Goal: Find contact information: Find contact information

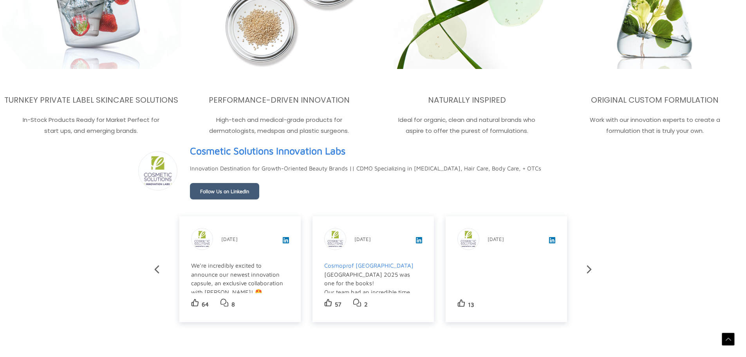
scroll to position [1545, 0]
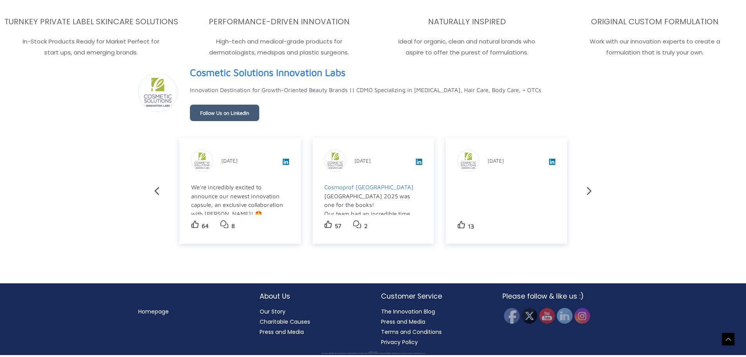
click at [0, 355] on div at bounding box center [0, 355] width 0 height 0
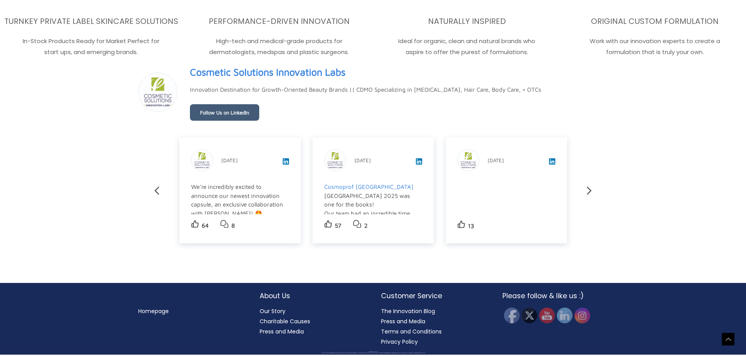
scroll to position [1387, 0]
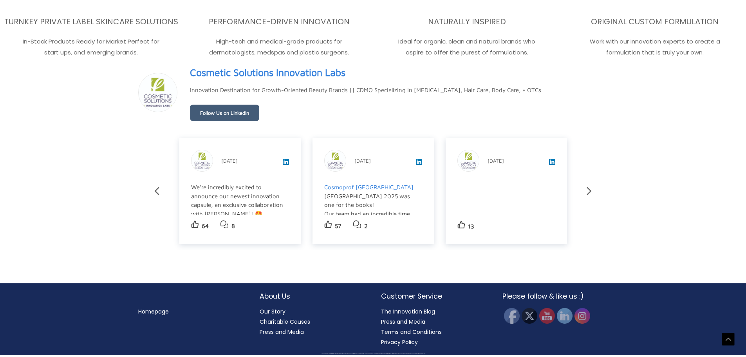
click at [0, 355] on div at bounding box center [0, 355] width 0 height 0
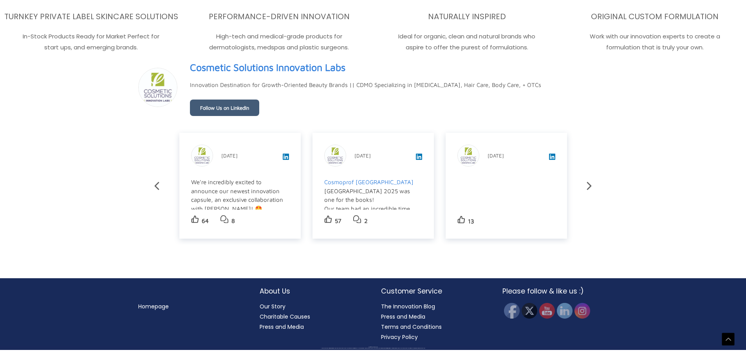
scroll to position [1402, 0]
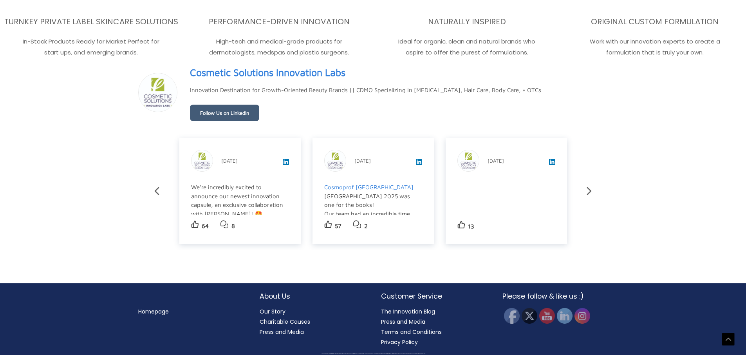
click at [403, 323] on link "Press and Media" at bounding box center [403, 322] width 44 height 8
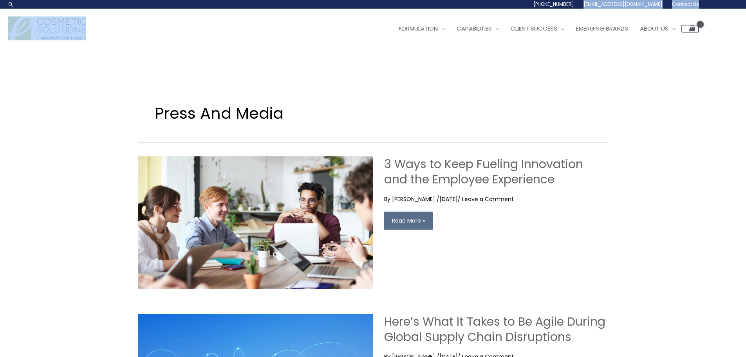
drag, startPoint x: 601, startPoint y: 11, endPoint x: 602, endPoint y: 6, distance: 4.5
click at [602, 6] on header "Search... 1.888.883.0540 info@naturalskincare.com Contact Us Main Menu Formulat…" at bounding box center [373, 24] width 746 height 48
copy header "info@naturalskincare.com Contact Us Main Menu"
click at [694, 3] on span "Contact Us" at bounding box center [685, 4] width 27 height 7
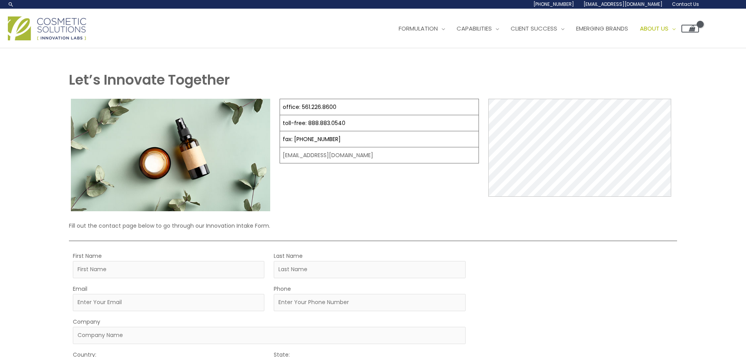
select select
drag, startPoint x: 342, startPoint y: 106, endPoint x: 300, endPoint y: 112, distance: 42.3
click at [300, 112] on td "office: 561.226.8600" at bounding box center [379, 107] width 199 height 16
copy link "561.226.8600"
